Goal: Information Seeking & Learning: Find specific fact

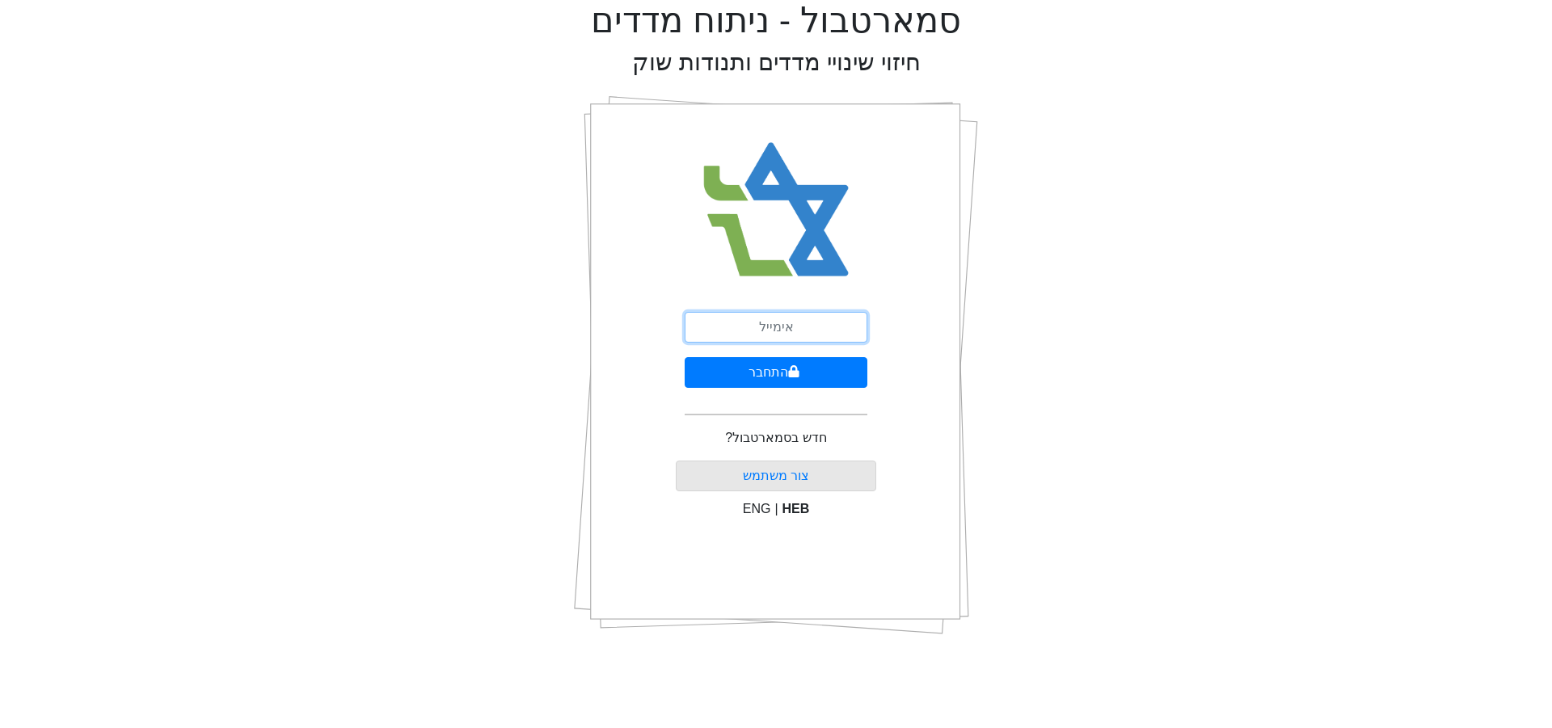
click at [749, 331] on input "email" at bounding box center [776, 327] width 183 height 31
type input "[EMAIL_ADDRESS][DOMAIN_NAME]"
click at [786, 366] on button "התחבר" at bounding box center [776, 372] width 183 height 31
click at [687, 357] on button "התחבר" at bounding box center [776, 372] width 179 height 31
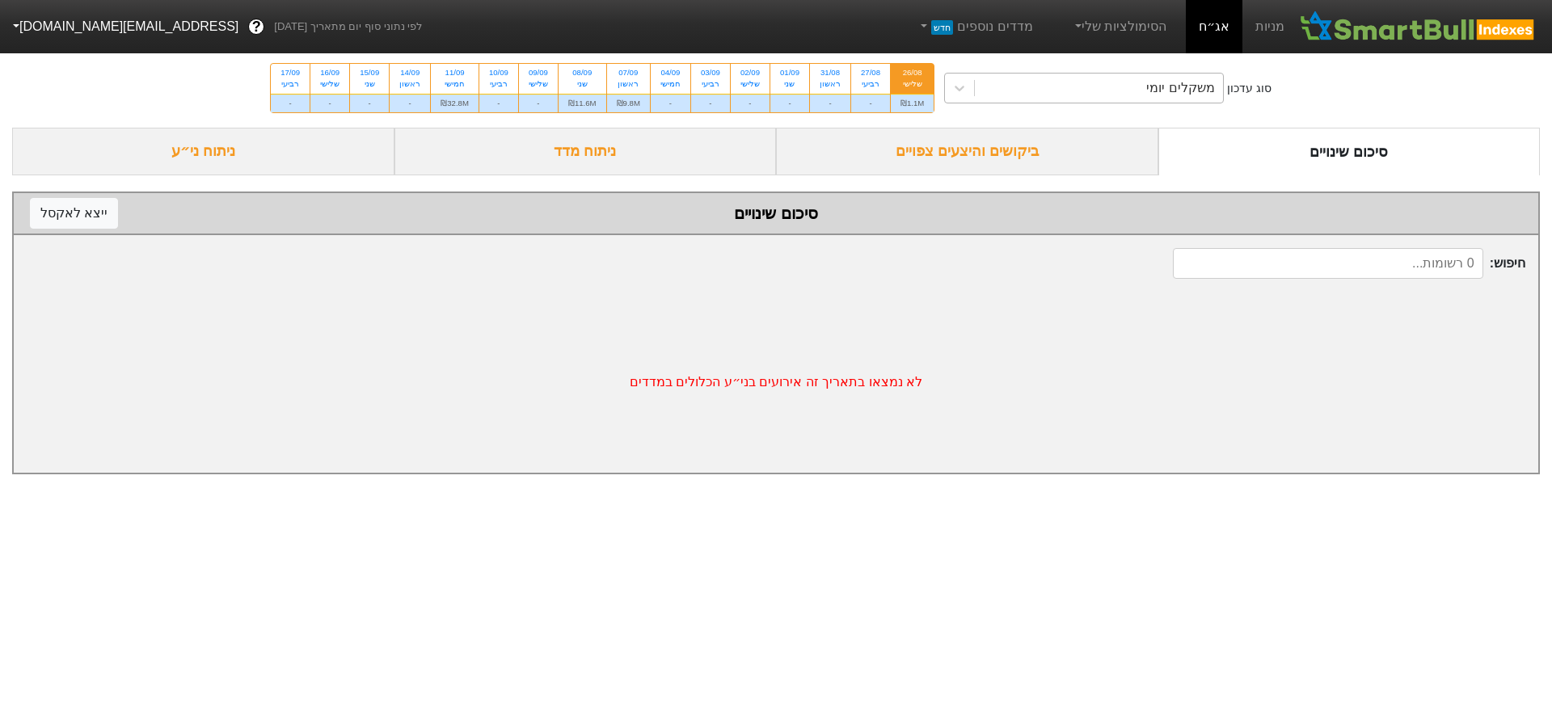
click at [1098, 89] on div "משקלים יומי" at bounding box center [1099, 88] width 248 height 29
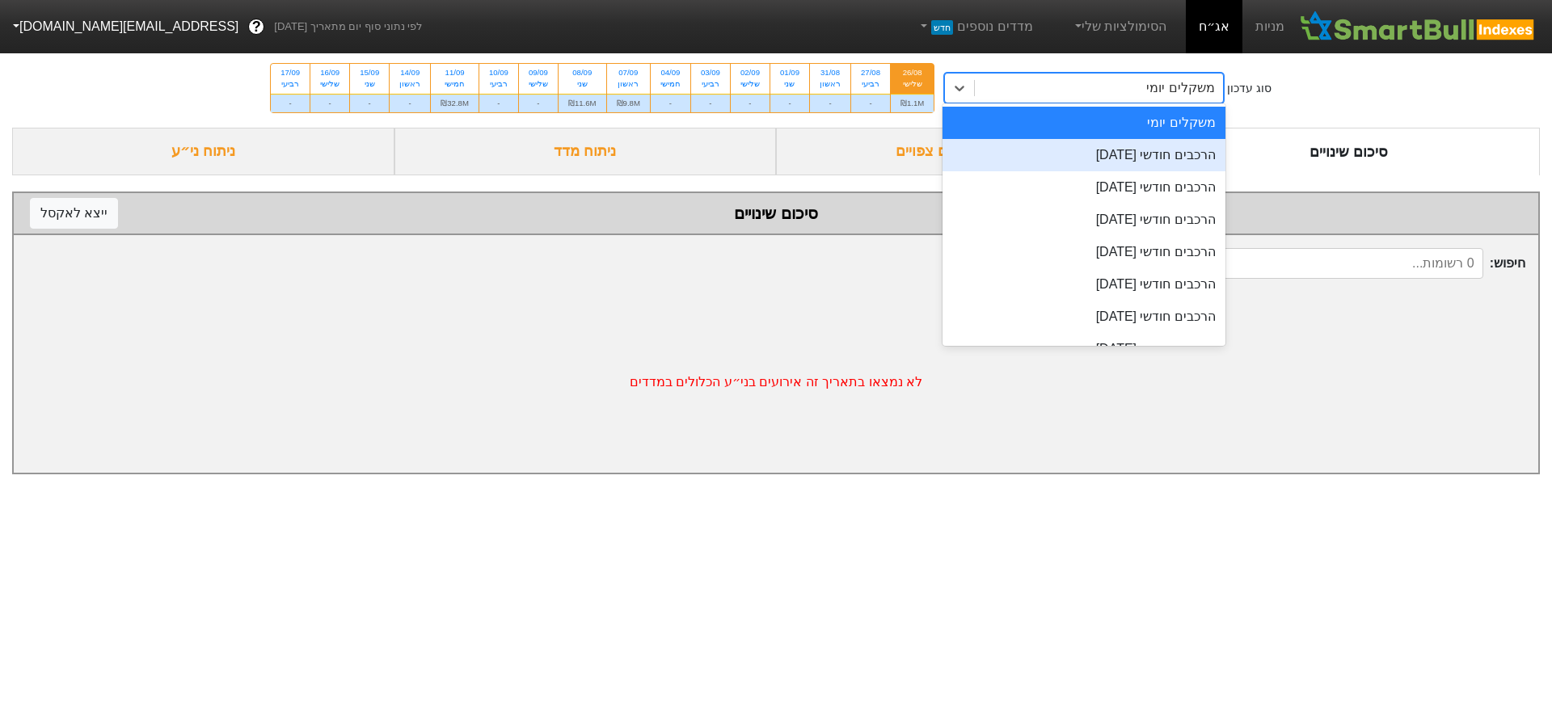
click at [1081, 155] on div "הרכבים חודשי [DATE]" at bounding box center [1083, 155] width 283 height 32
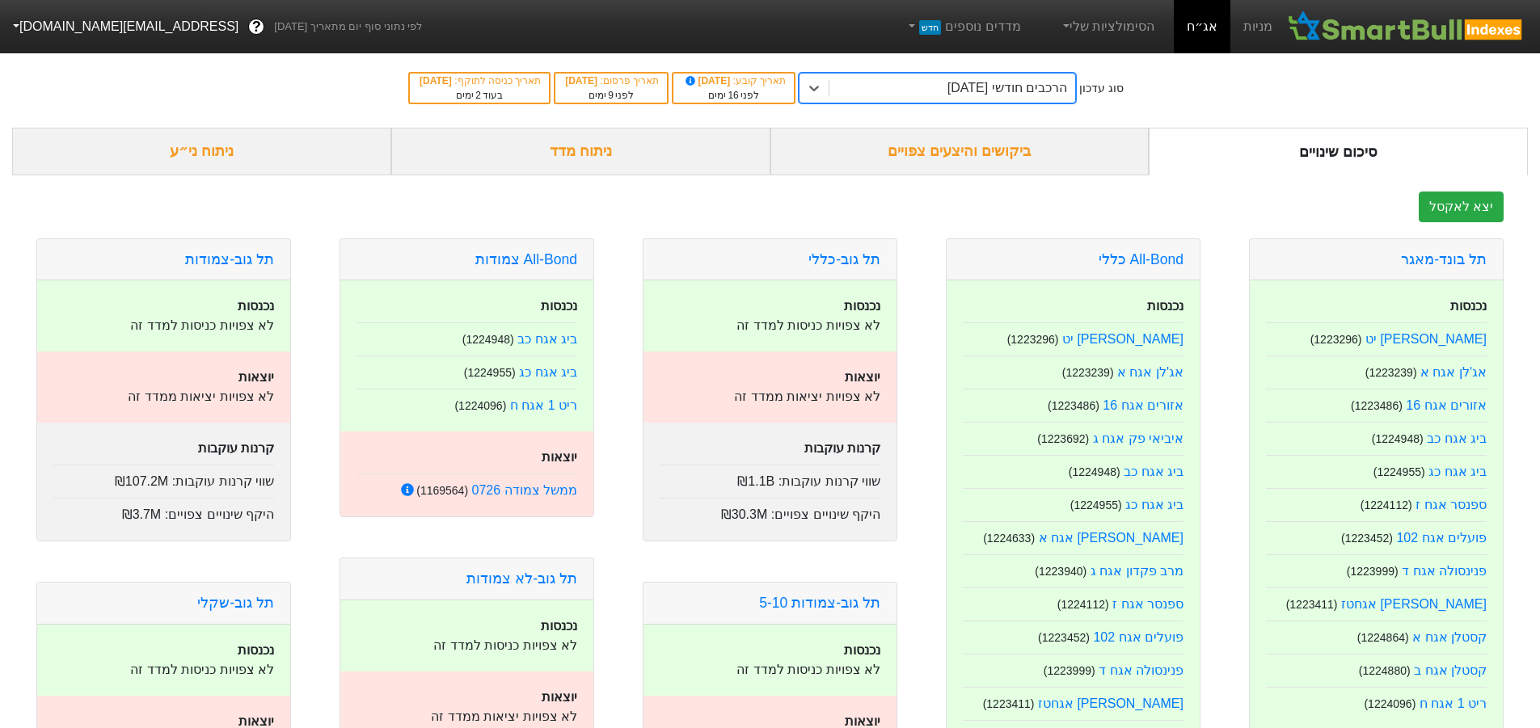
click at [1009, 153] on div "ביקושים והיצעים צפויים" at bounding box center [959, 152] width 379 height 48
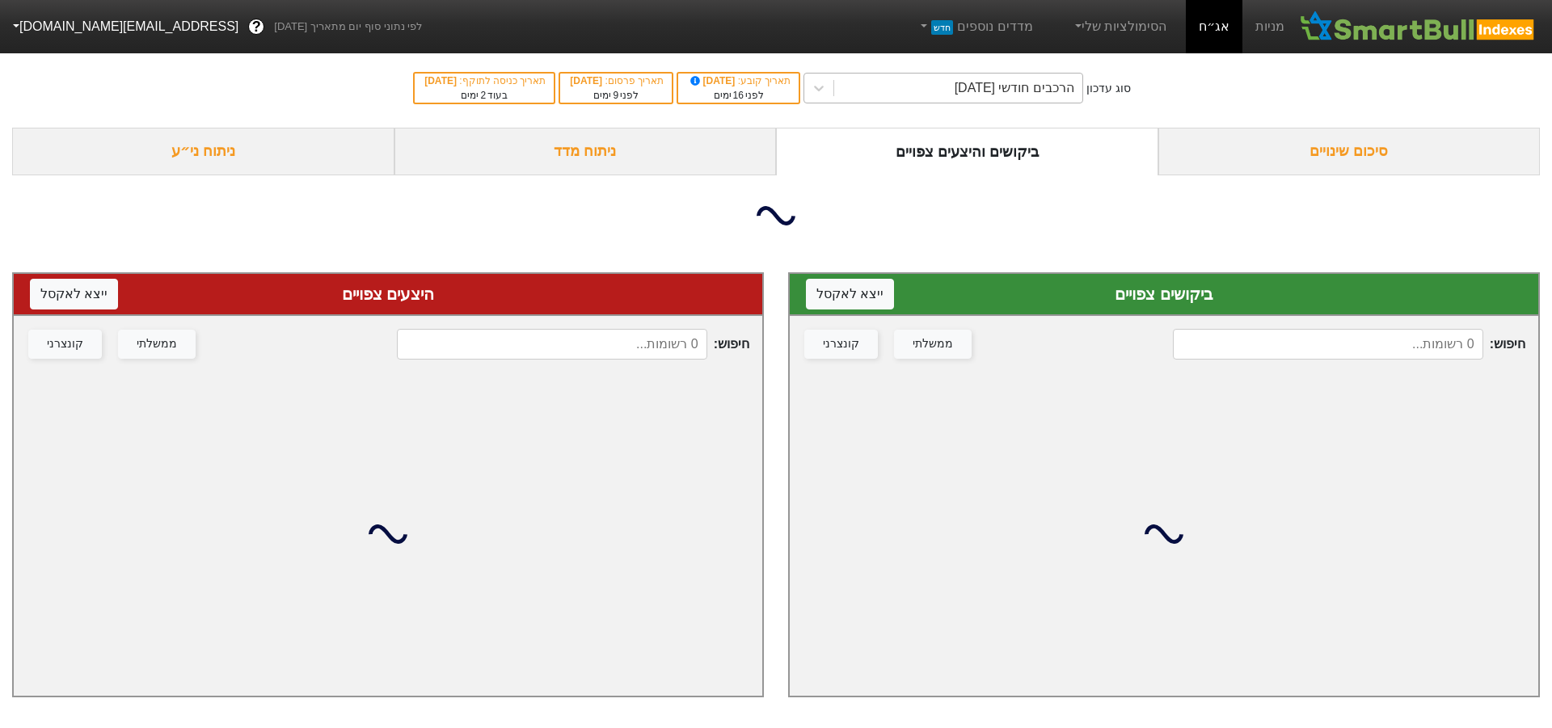
click at [1014, 86] on div "הרכבים חודשי [DATE]" at bounding box center [1015, 87] width 120 height 19
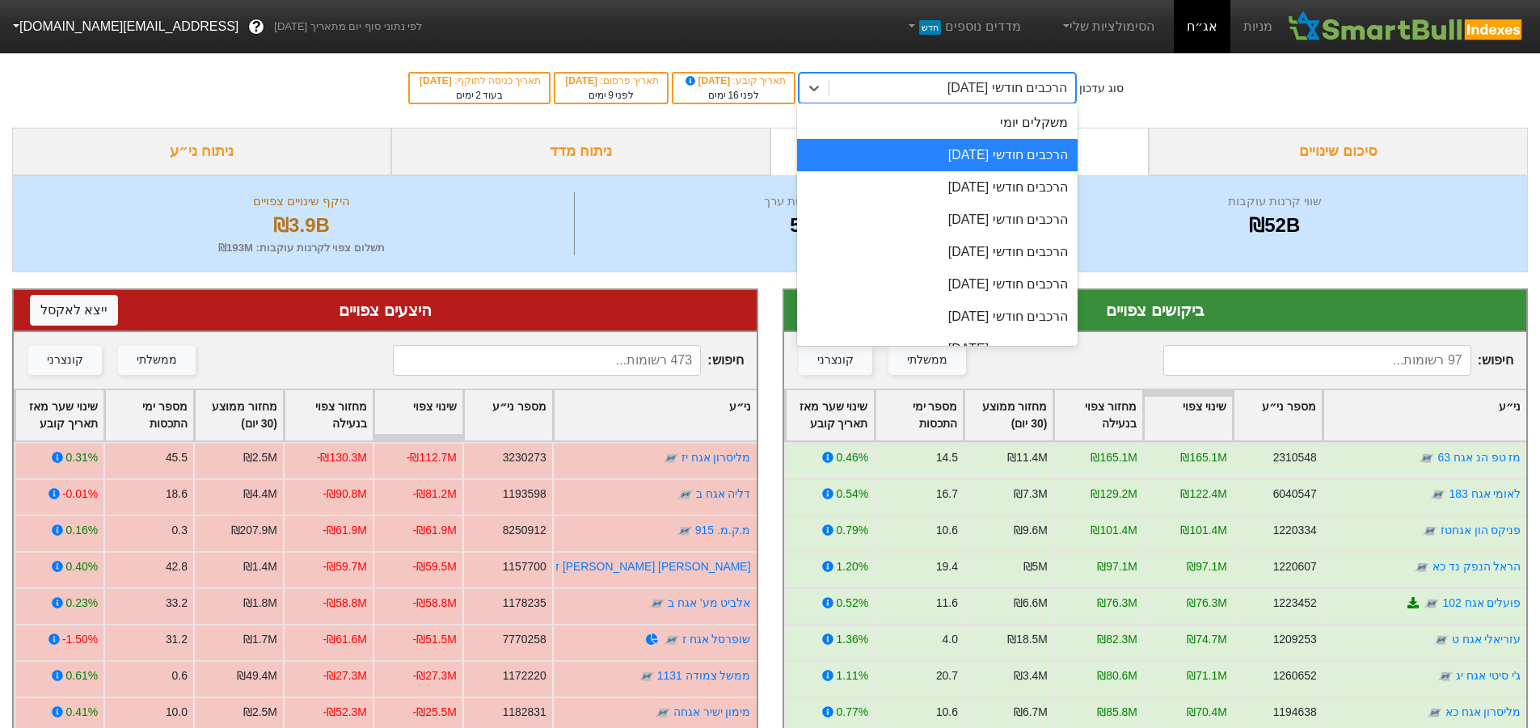
click at [1189, 76] on div "סוג עדכון option הרכבים חודשי [DATE], selected. option הרכבים חודשי [DATE] focu…" at bounding box center [770, 87] width 1540 height 79
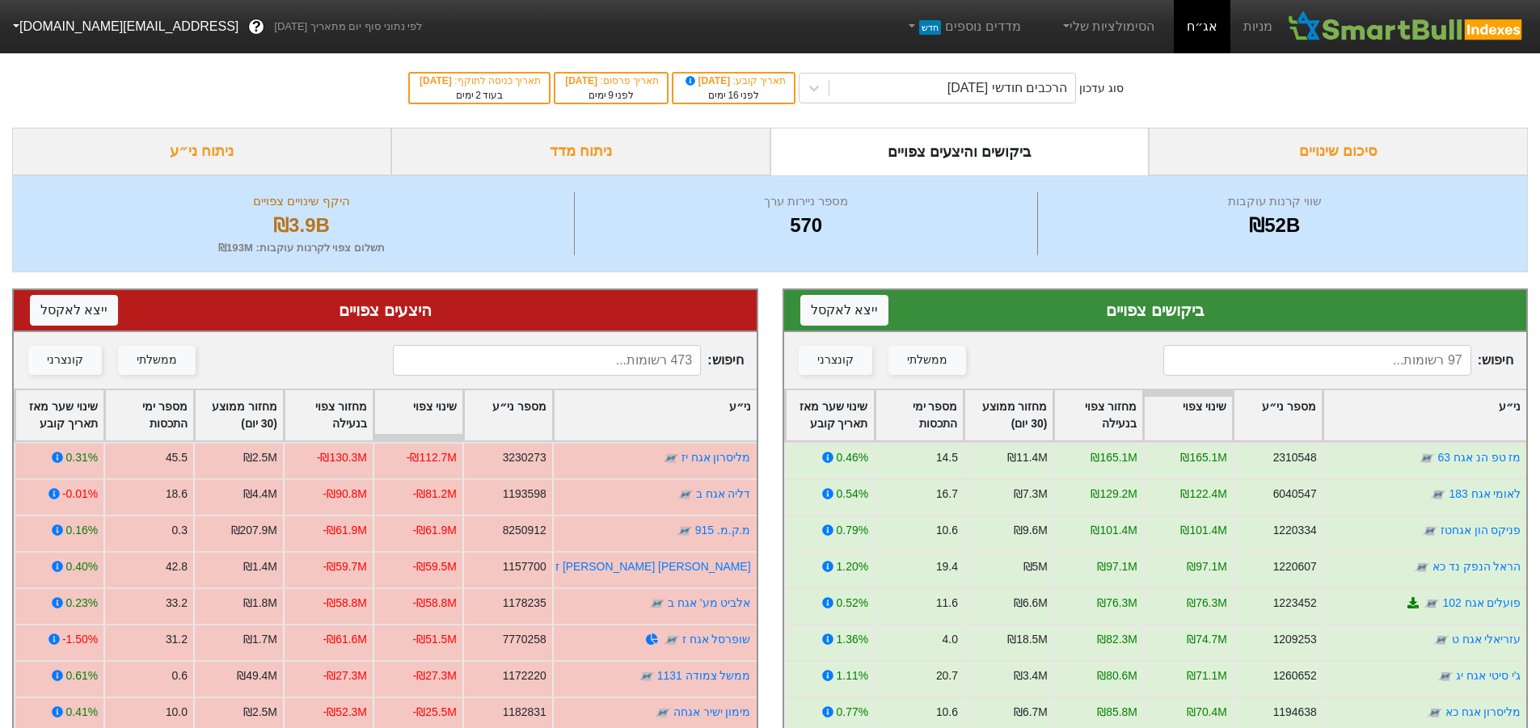
click at [1336, 350] on input at bounding box center [1317, 360] width 308 height 31
click at [1289, 359] on input at bounding box center [1317, 360] width 308 height 31
type input "ז"
click at [619, 345] on input at bounding box center [547, 360] width 308 height 31
click at [622, 357] on input at bounding box center [547, 360] width 308 height 31
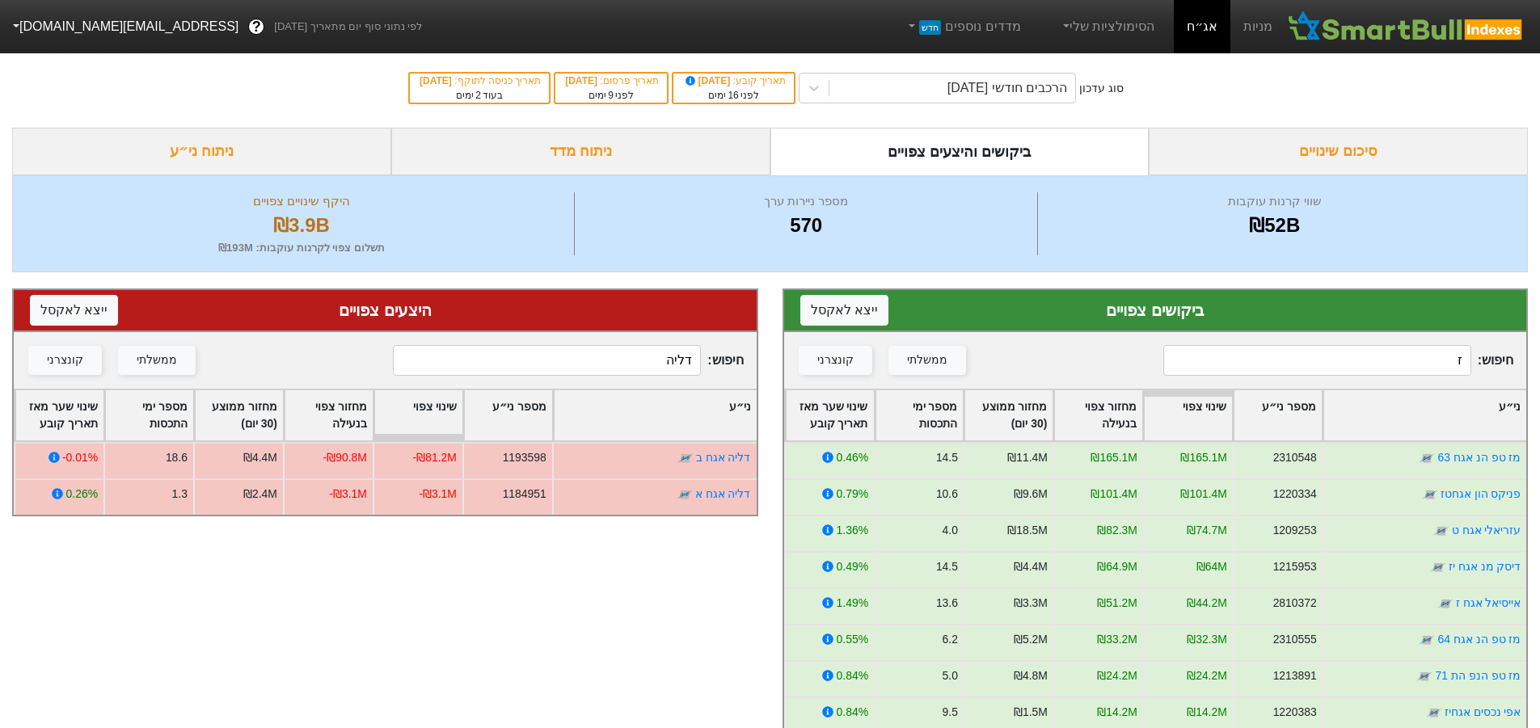
drag, startPoint x: 622, startPoint y: 357, endPoint x: 782, endPoint y: 381, distance: 161.7
click at [779, 384] on div "ביקושים צפויים ייצא ל אקסל חיפוש : ז ממשלתי קונצרני ני״ע מספר ני״ע שינוי צפוי מ…" at bounding box center [770, 648] width 1540 height 753
type input "ב"
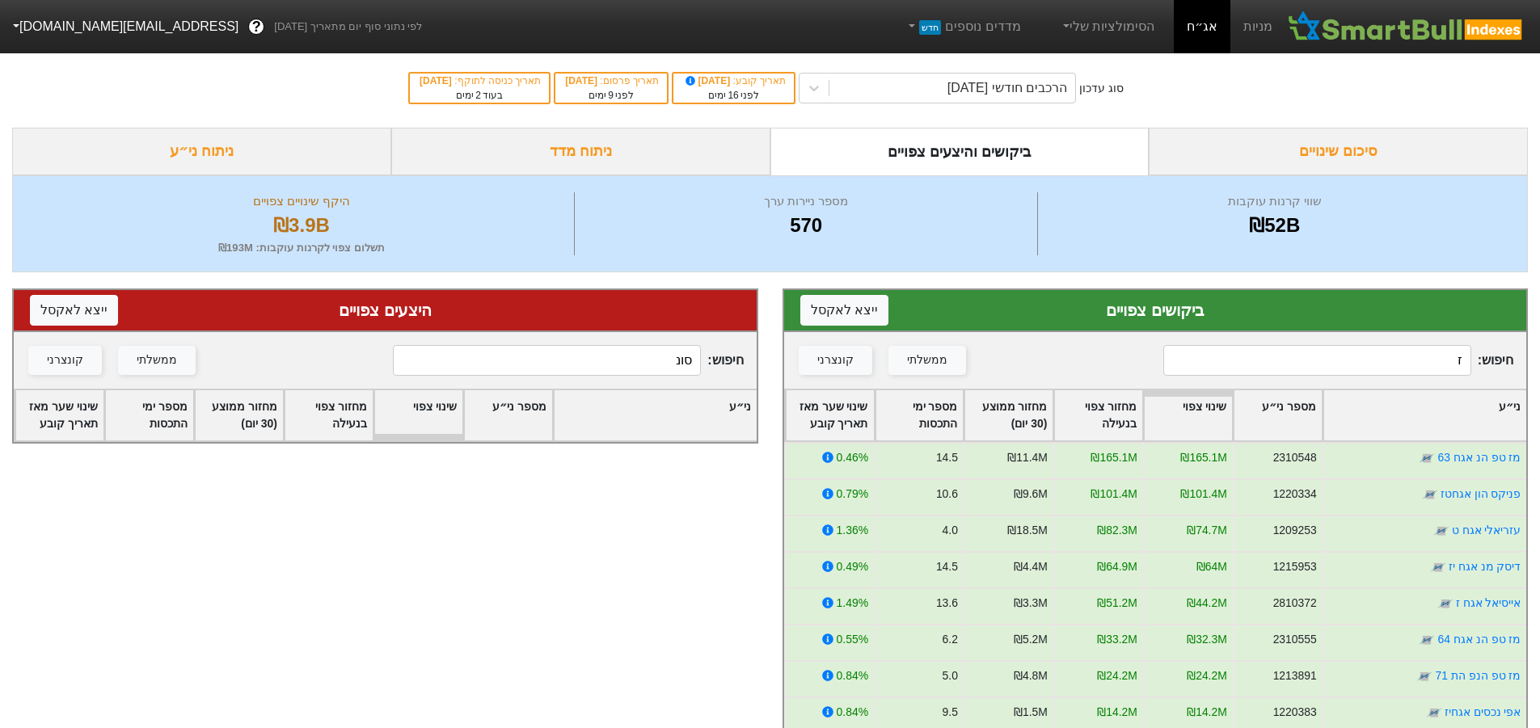
type input "סונ"
drag, startPoint x: 1384, startPoint y: 351, endPoint x: 1551, endPoint y: 390, distance: 171.8
click at [1540, 390] on html "מניות אג״ח הסימולציות שלי מדדים נוספים חדש לפי נתוני סוף יום מתאריך [DATE] ? [E…" at bounding box center [770, 513] width 1540 height 1026
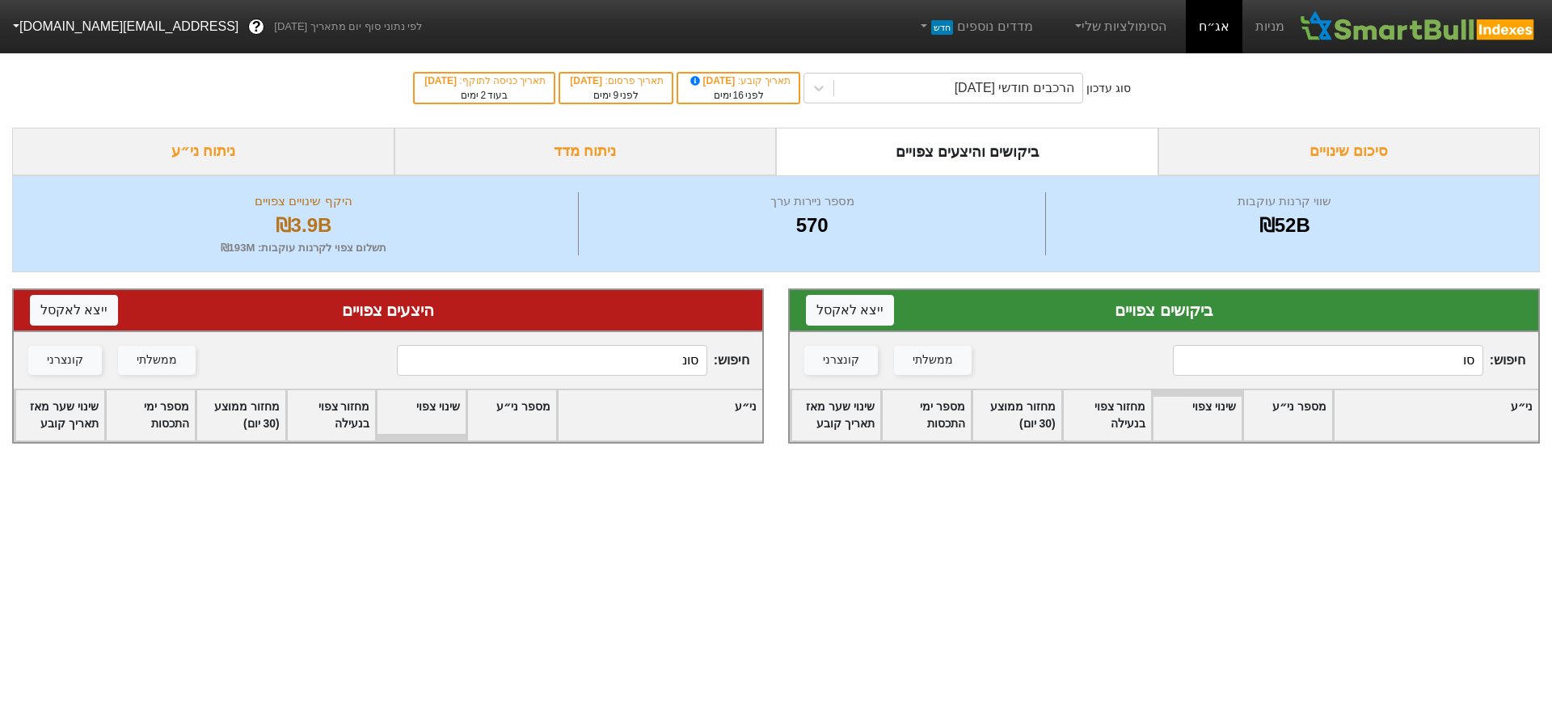
type input "ס"
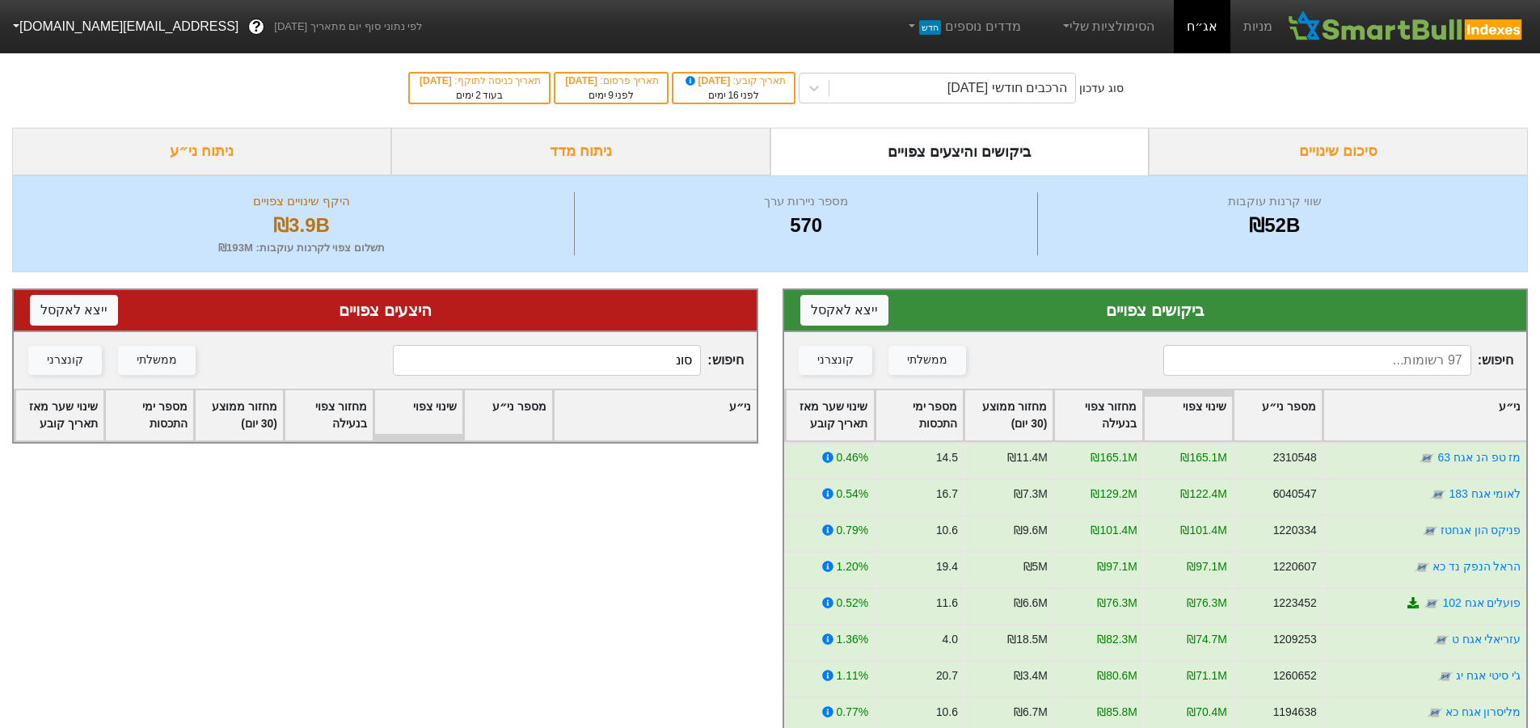
click at [1370, 339] on div "חיפוש : ממשלתי קונצרני" at bounding box center [1155, 360] width 743 height 57
click at [1373, 360] on input at bounding box center [1317, 360] width 308 height 31
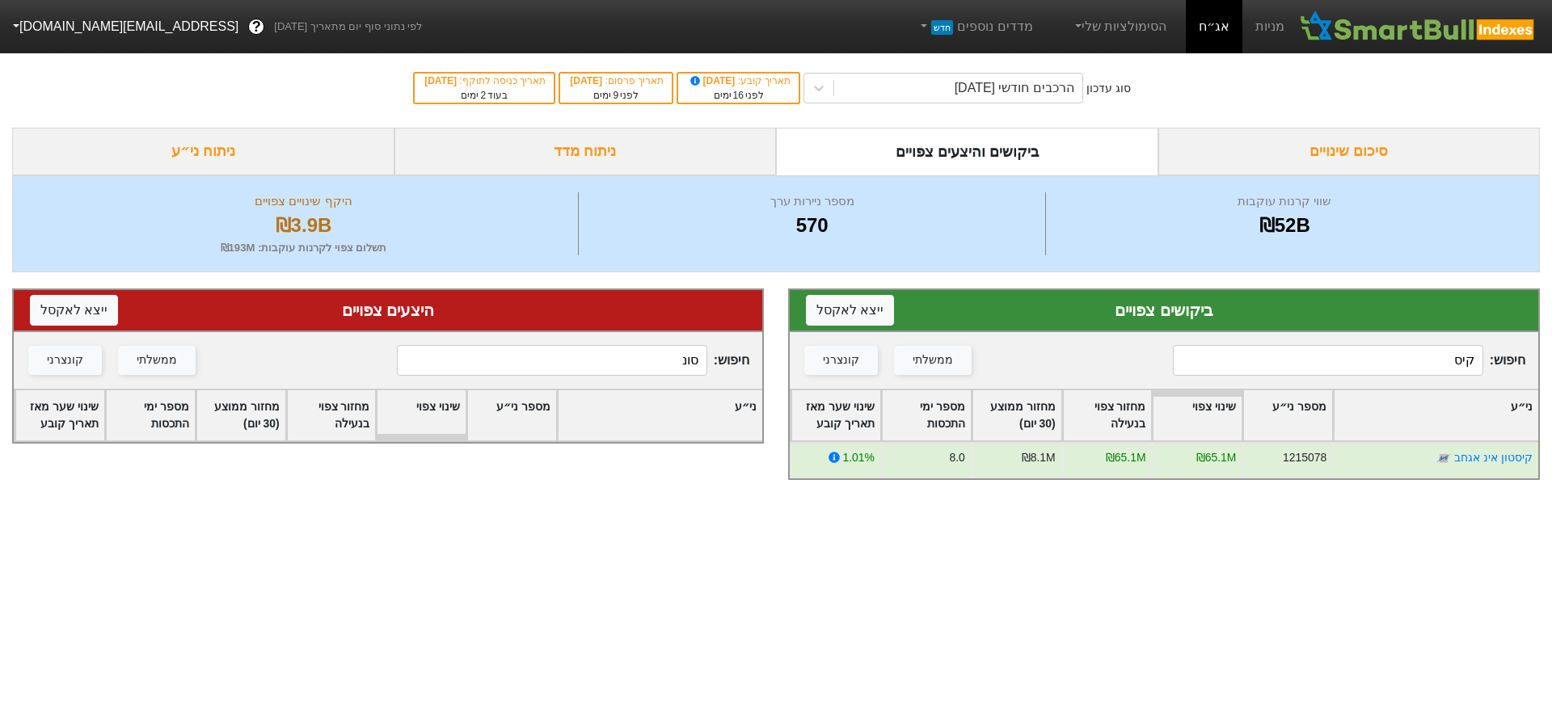
click at [1305, 354] on input "קיס" at bounding box center [1328, 360] width 310 height 31
drag, startPoint x: 1305, startPoint y: 354, endPoint x: 1355, endPoint y: 340, distance: 51.2
click at [1355, 340] on div "חיפוש : קיס ממשלתי קונצרני" at bounding box center [1164, 360] width 748 height 57
drag, startPoint x: 1447, startPoint y: 360, endPoint x: 1505, endPoint y: 353, distance: 58.6
click at [1505, 353] on span "חיפוש : [PERSON_NAME]" at bounding box center [1349, 360] width 352 height 31
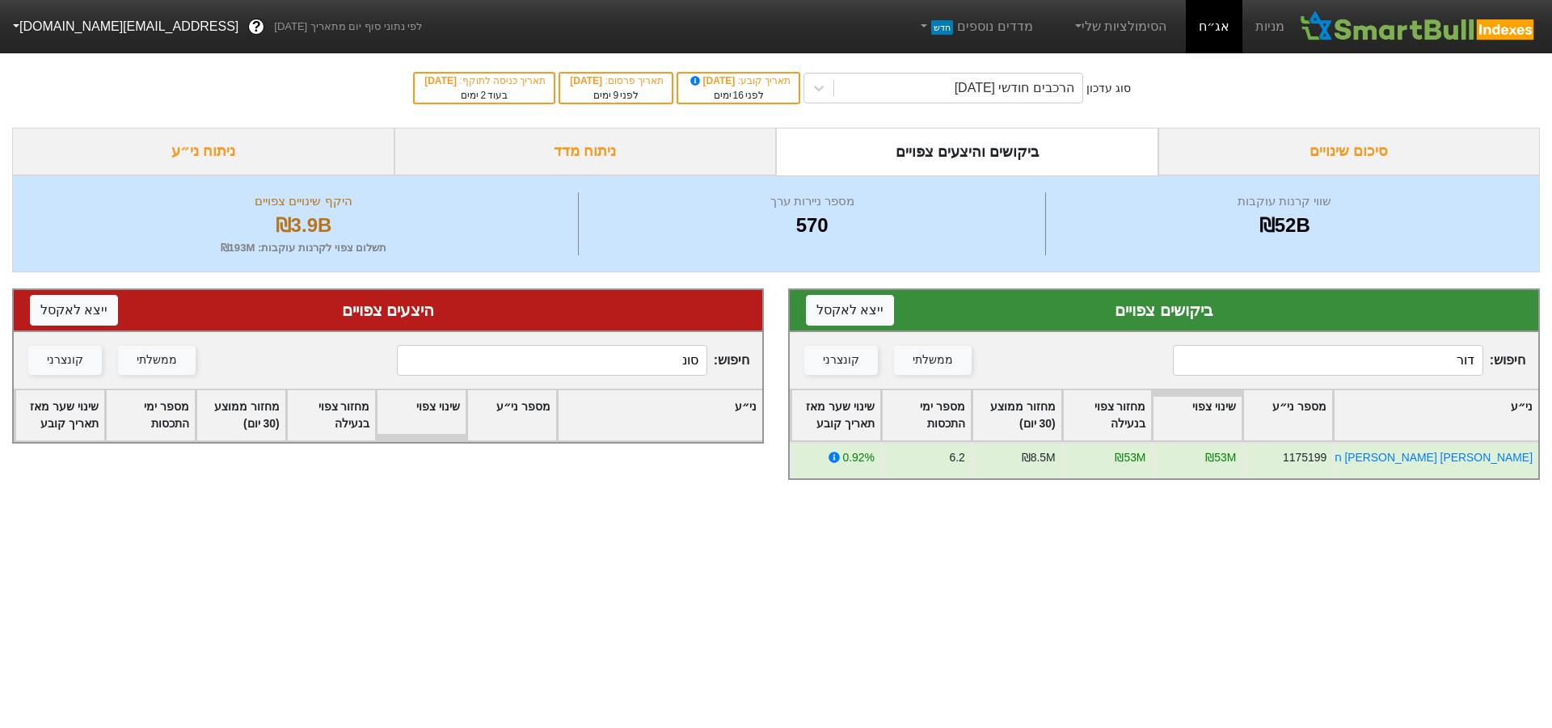
type input "דור"
drag, startPoint x: 642, startPoint y: 349, endPoint x: 858, endPoint y: 363, distance: 216.2
click at [858, 363] on div "ביקושים צפויים ייצא ל אקסל חיפוש : [PERSON_NAME] ממשלתי קונצרני ני״ע מספר ני״ע …" at bounding box center [776, 384] width 1552 height 224
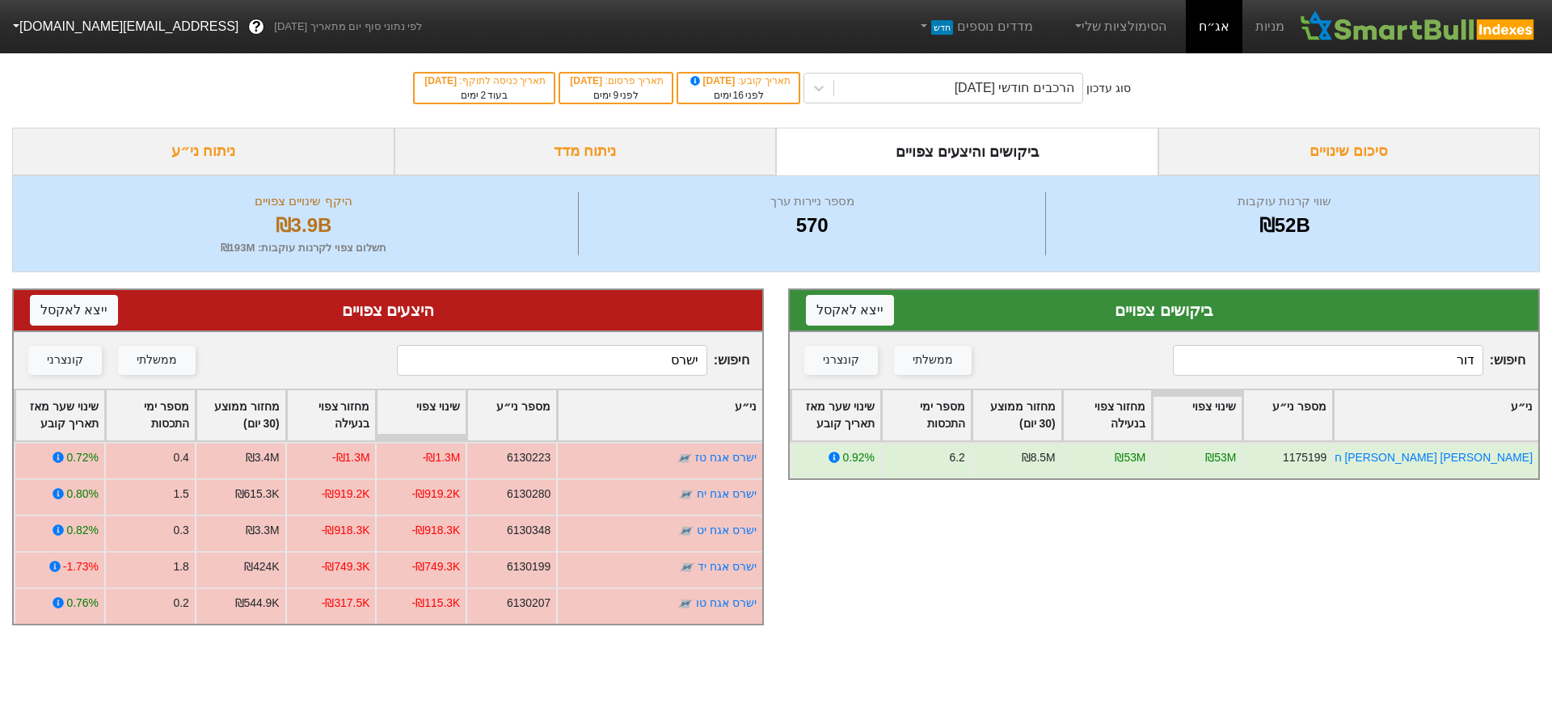
drag, startPoint x: 651, startPoint y: 360, endPoint x: 774, endPoint y: 368, distance: 123.9
click at [751, 368] on div "חיפוש : ישרס ממשלתי קונצרני" at bounding box center [388, 360] width 748 height 57
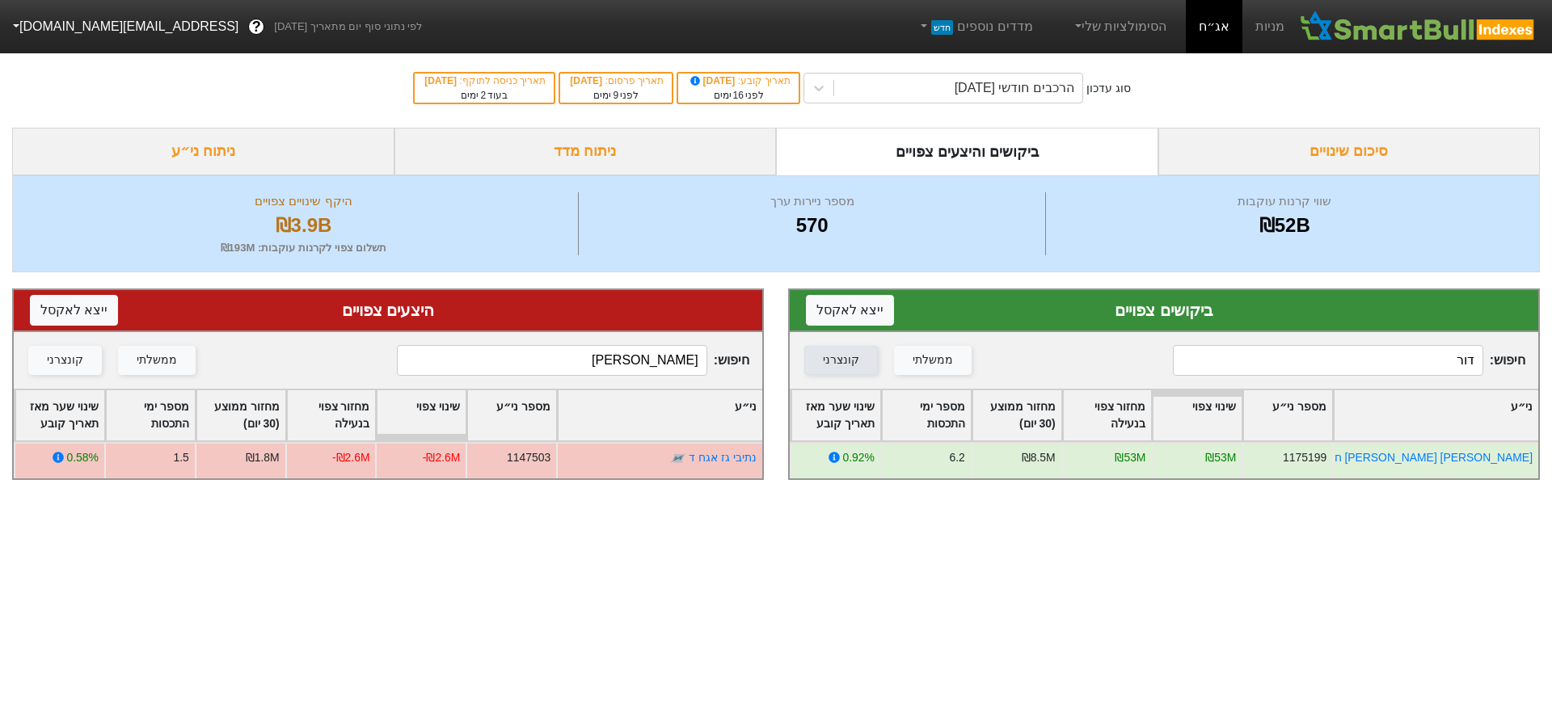
drag, startPoint x: 647, startPoint y: 356, endPoint x: 808, endPoint y: 355, distance: 160.9
click at [808, 355] on div "ביקושים צפויים ייצא ל אקסל חיפוש : [PERSON_NAME] ממשלתי קונצרני ני״ע מספר ני״ע …" at bounding box center [776, 384] width 1552 height 224
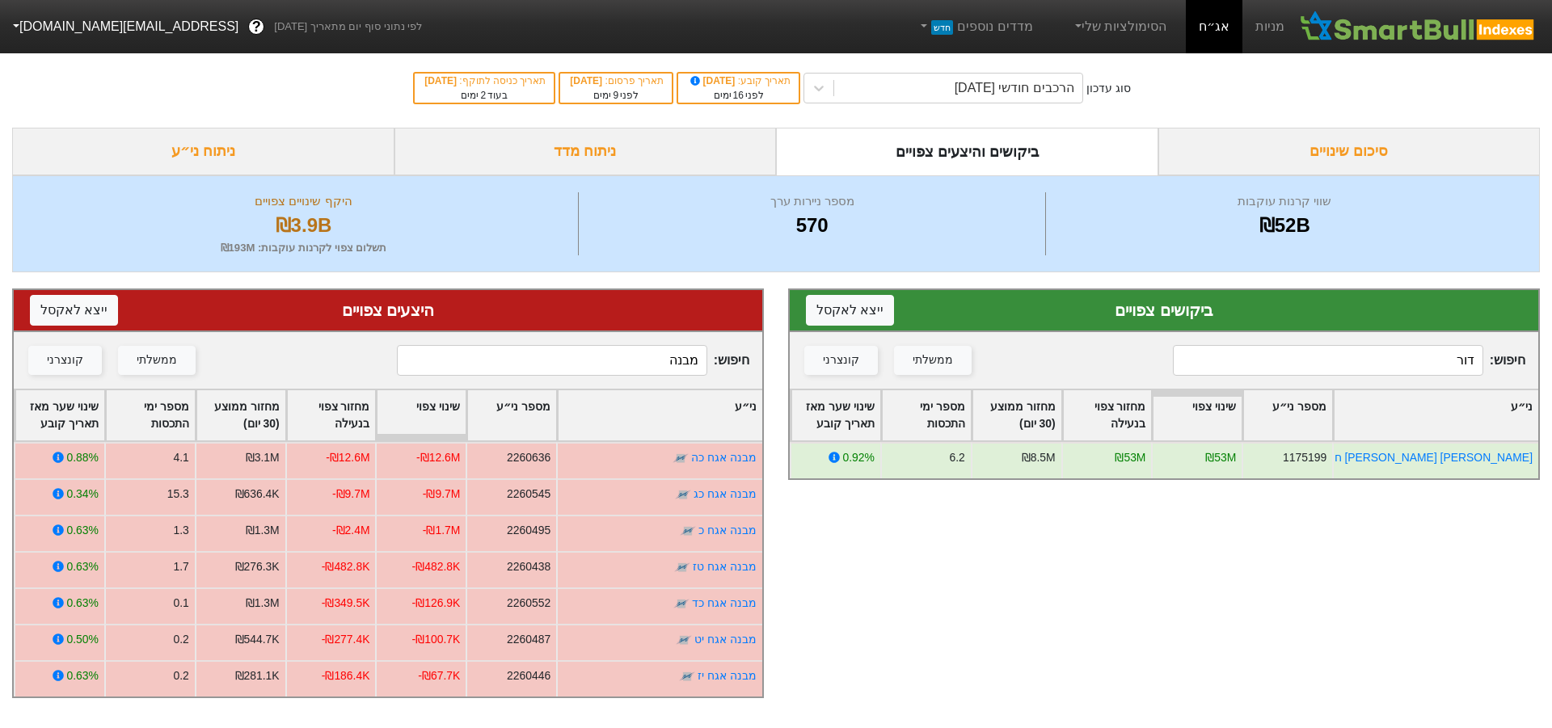
type input "מבנה"
